Goal: Information Seeking & Learning: Learn about a topic

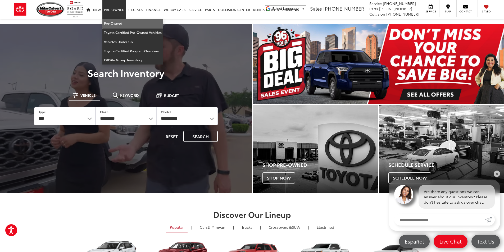
click at [115, 25] on link "Pre-Owned" at bounding box center [132, 23] width 61 height 9
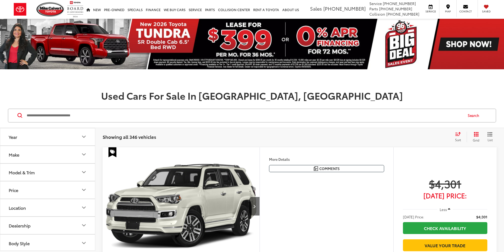
click at [128, 116] on input "Search by Make, Model, or Keyword" at bounding box center [244, 115] width 437 height 13
click at [68, 154] on button "Make" at bounding box center [47, 154] width 95 height 17
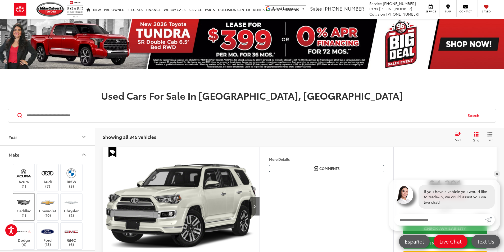
click at [27, 205] on img at bounding box center [23, 202] width 15 height 12
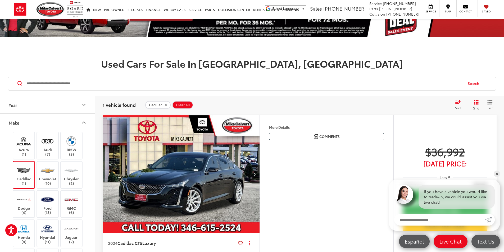
scroll to position [106, 0]
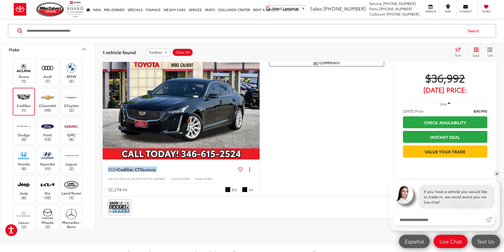
drag, startPoint x: 105, startPoint y: 200, endPoint x: 164, endPoint y: 203, distance: 58.8
click at [164, 197] on div "2024 Cadillac CT5 Luxury Copy Link Share Print View Details VIN: [US_VEHICLE_ID…" at bounding box center [181, 178] width 157 height 37
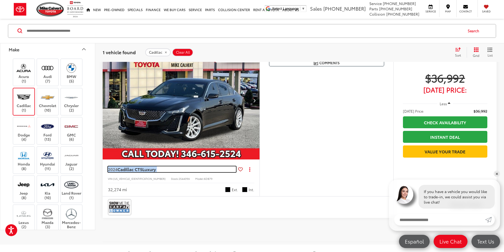
copy span "2024 Cadillac CT5 Luxury"
